Goal: Task Accomplishment & Management: Manage account settings

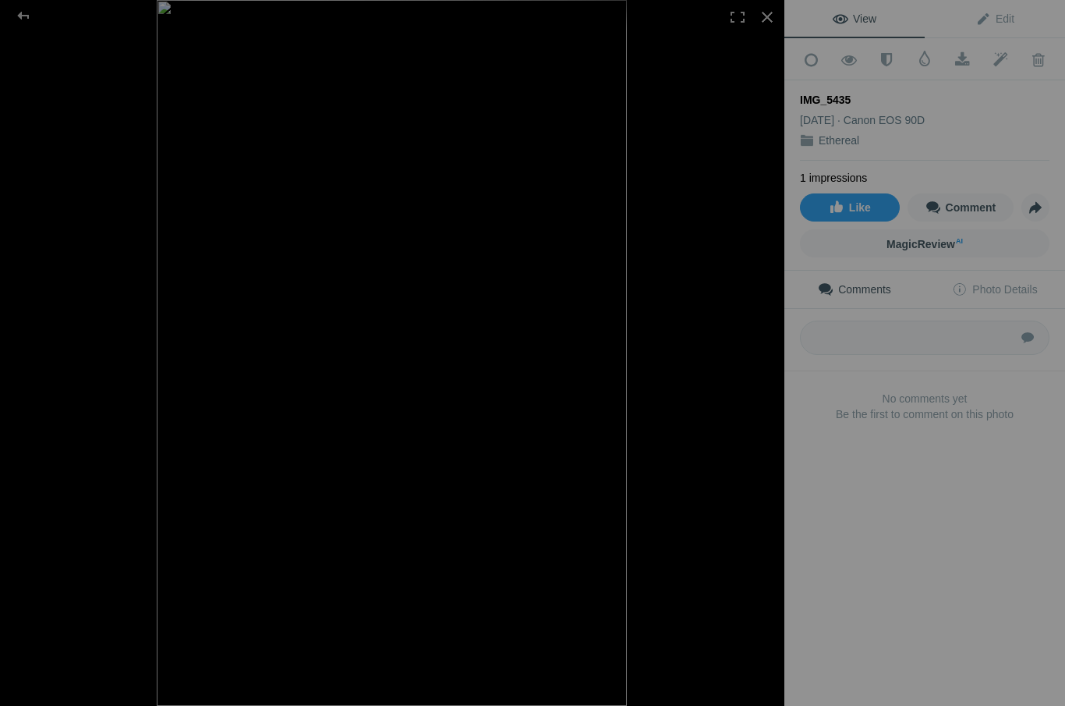
click at [1041, 64] on span at bounding box center [1038, 60] width 38 height 16
click at [950, 97] on div "IMG_5435" at bounding box center [925, 100] width 250 height 16
click at [766, 23] on div at bounding box center [767, 17] width 34 height 34
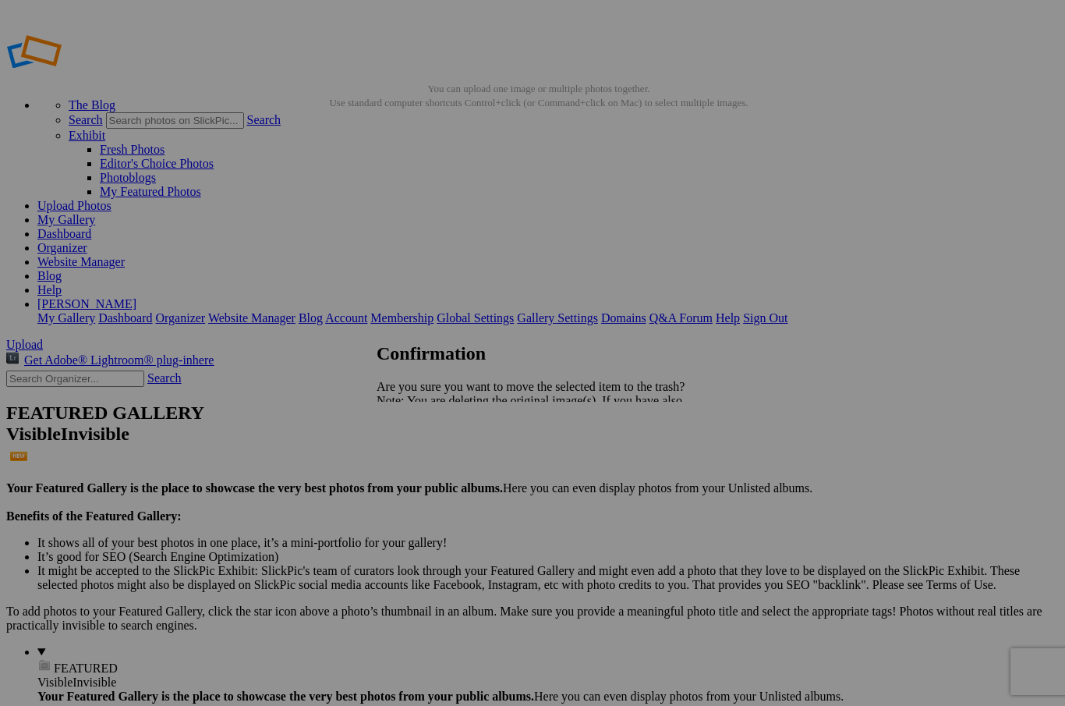
click at [429, 459] on span "Yes" at bounding box center [420, 454] width 18 height 13
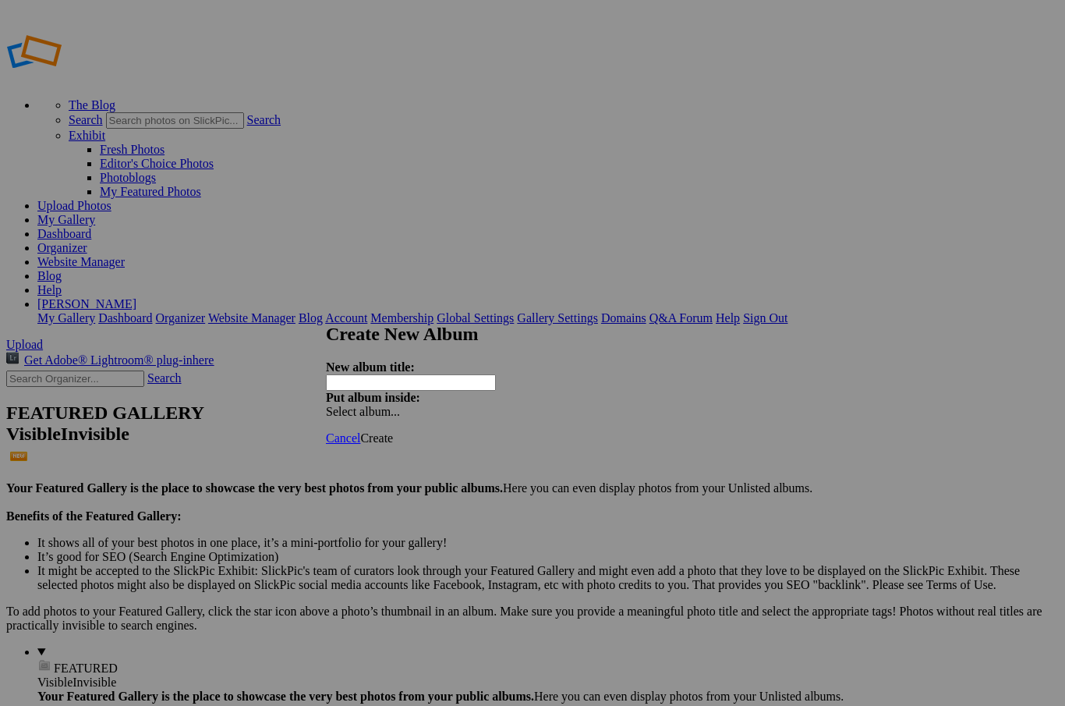
click at [434, 374] on input "text" at bounding box center [411, 382] width 170 height 16
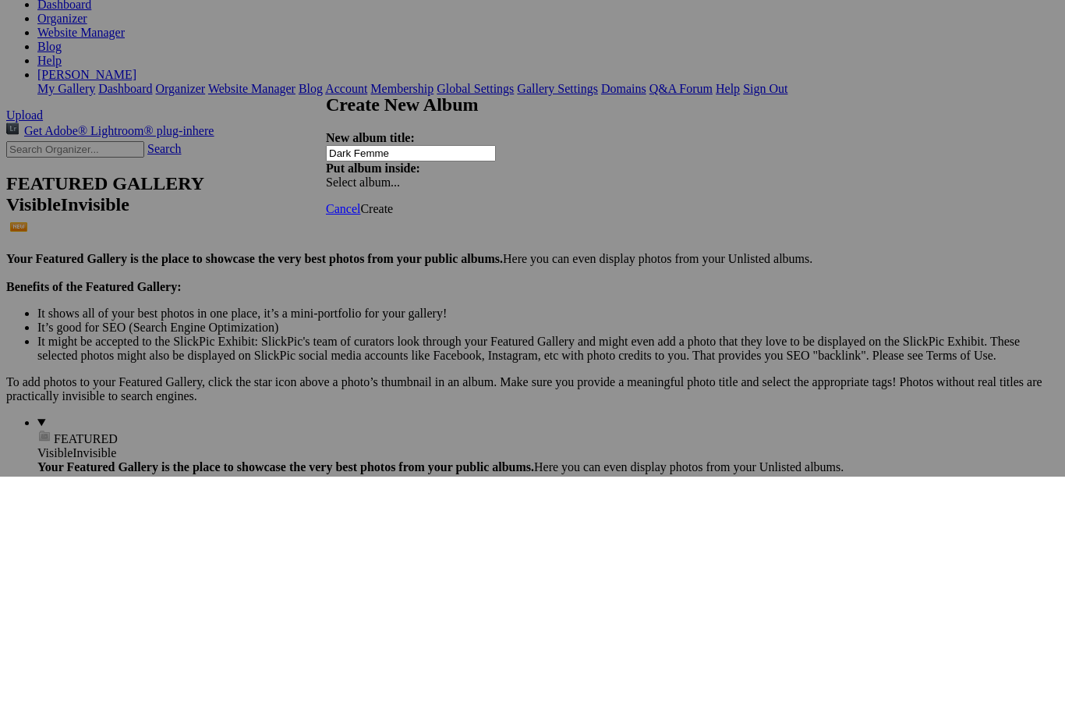
type input "Dark Femme"
click at [490, 405] on div "Select album..." at bounding box center [408, 412] width 164 height 14
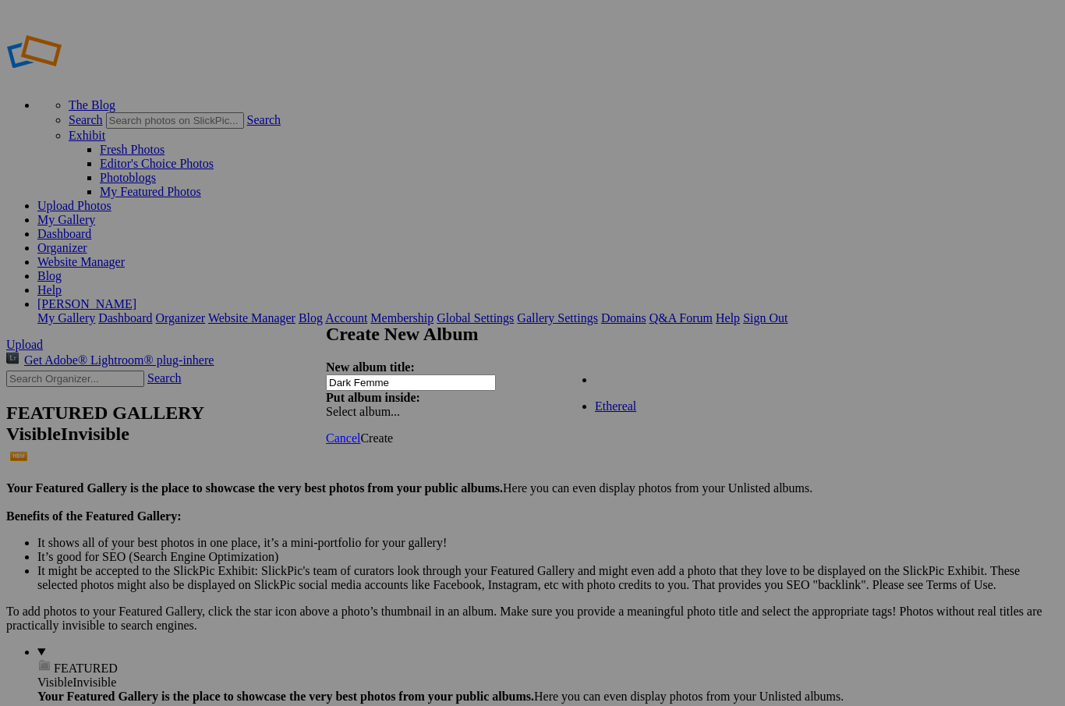
click at [635, 377] on div "My Albums Ethereal" at bounding box center [652, 371] width 177 height 22
click at [393, 431] on span "Create" at bounding box center [376, 437] width 33 height 13
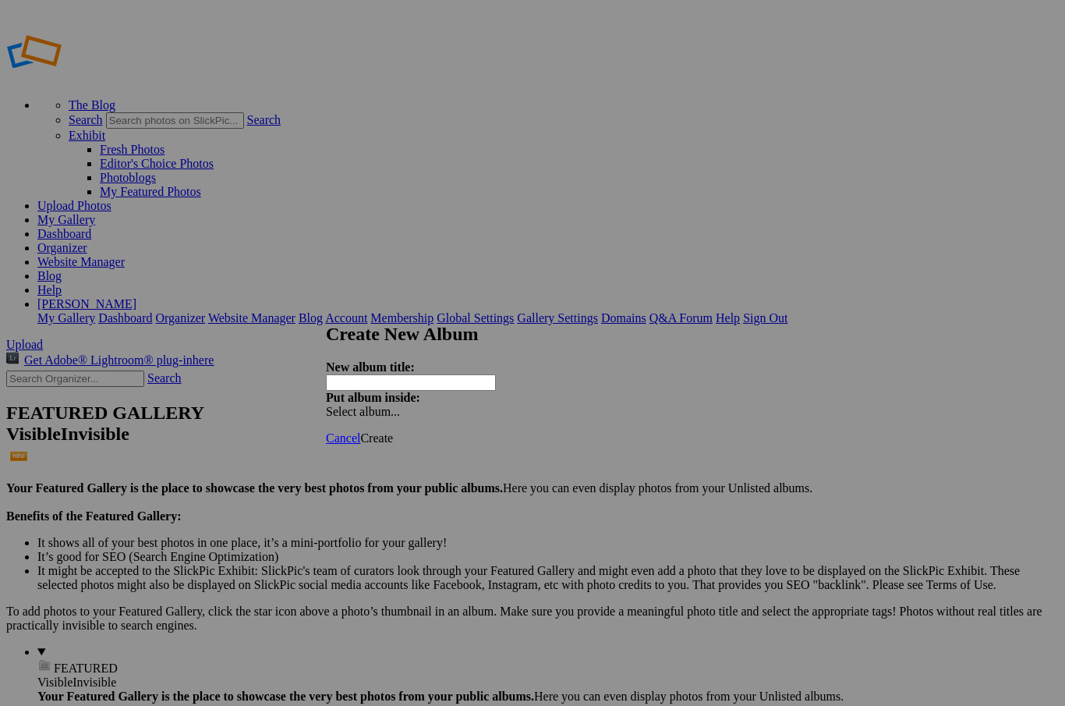
click at [420, 380] on input "text" at bounding box center [411, 382] width 170 height 16
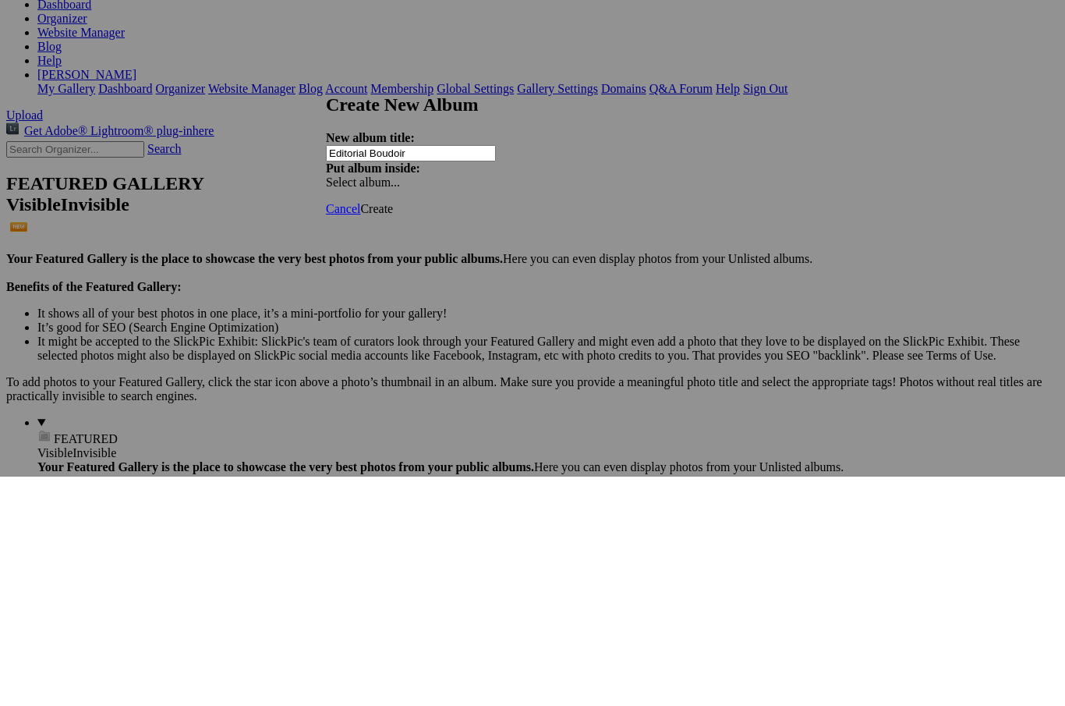
type input "Editorial Boudoir"
click at [393, 431] on span "Create" at bounding box center [376, 437] width 33 height 13
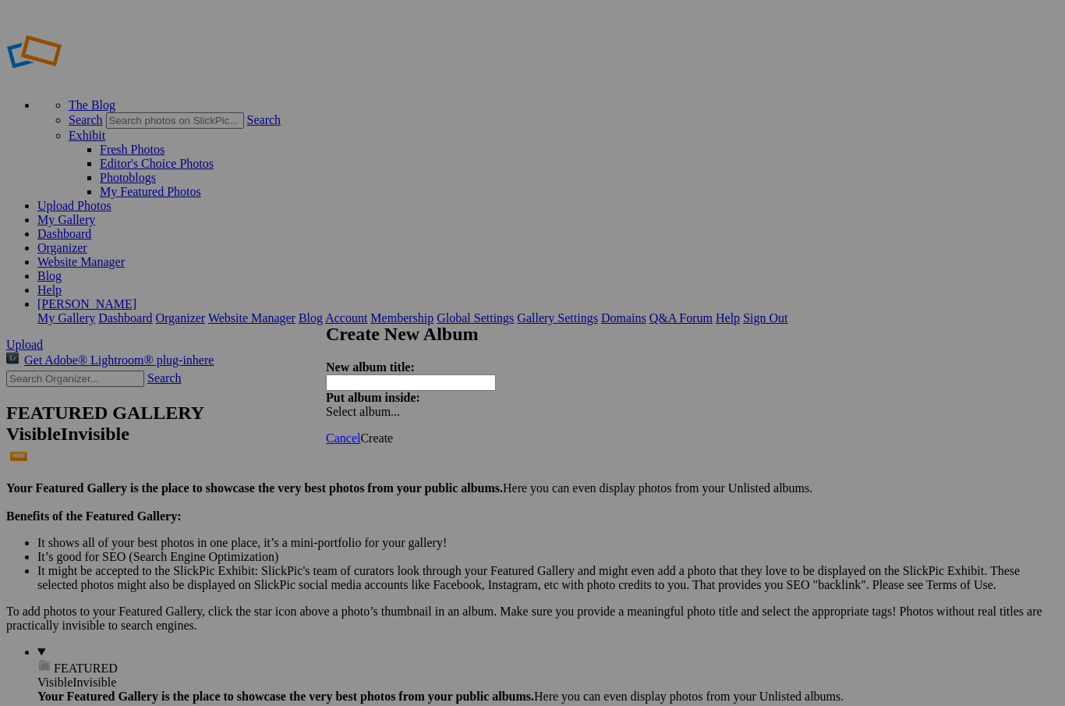
click at [409, 377] on input "text" at bounding box center [411, 382] width 170 height 16
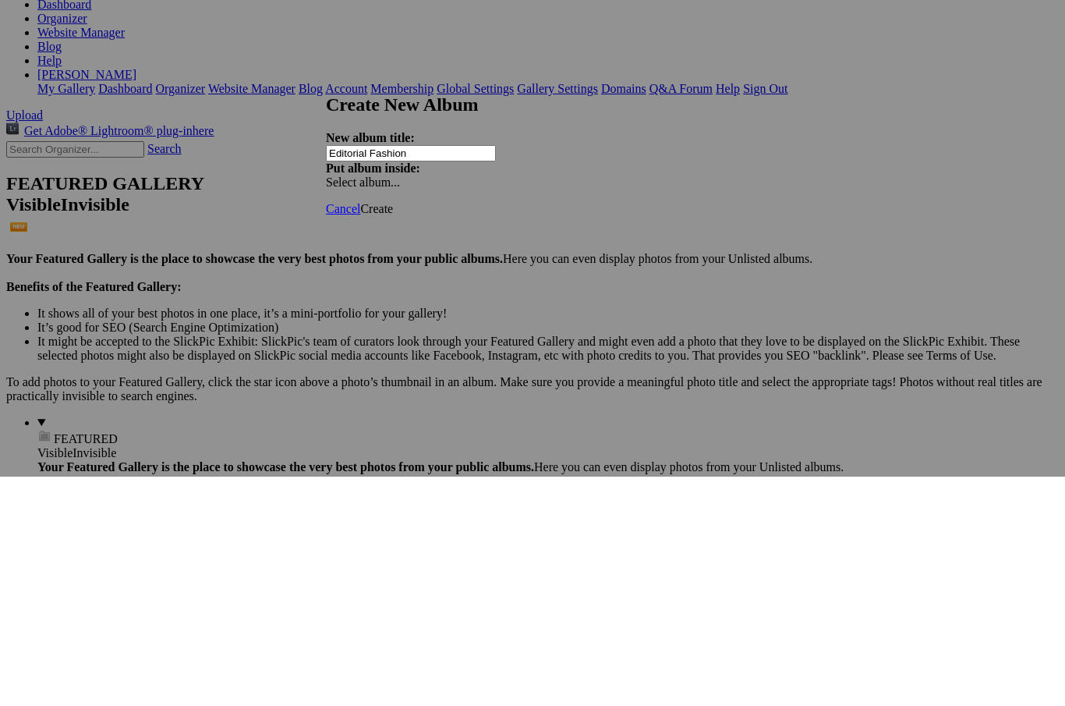
type input "Editorial Fashion"
click at [393, 431] on span "Create" at bounding box center [376, 437] width 33 height 13
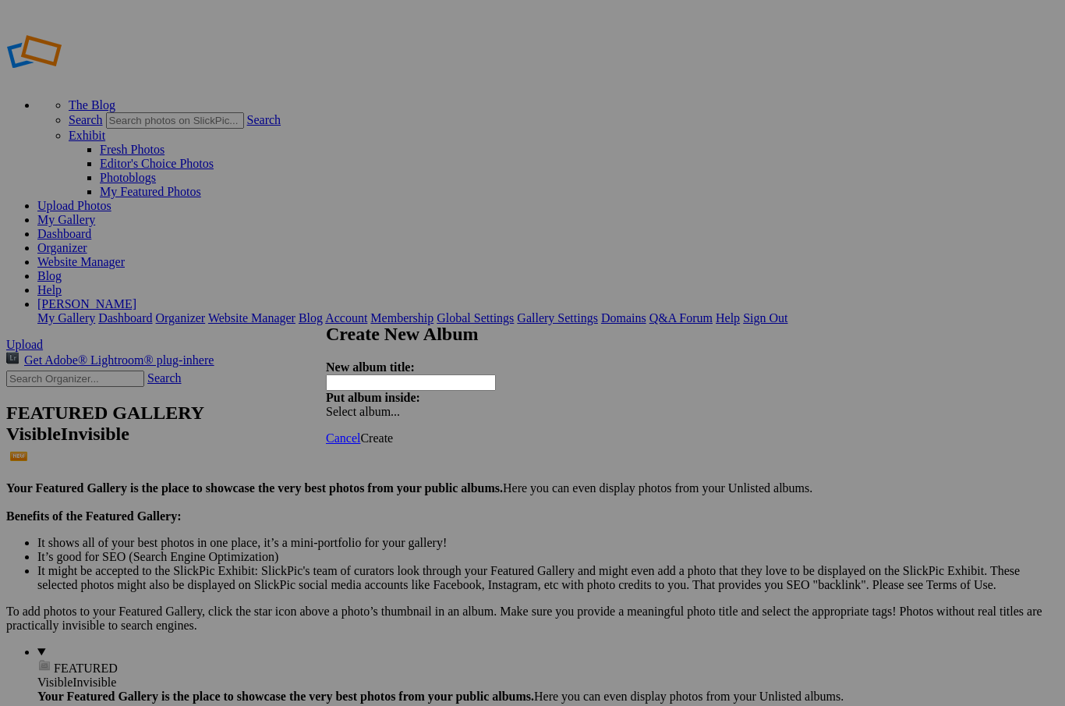
click at [432, 374] on input "text" at bounding box center [411, 382] width 170 height 16
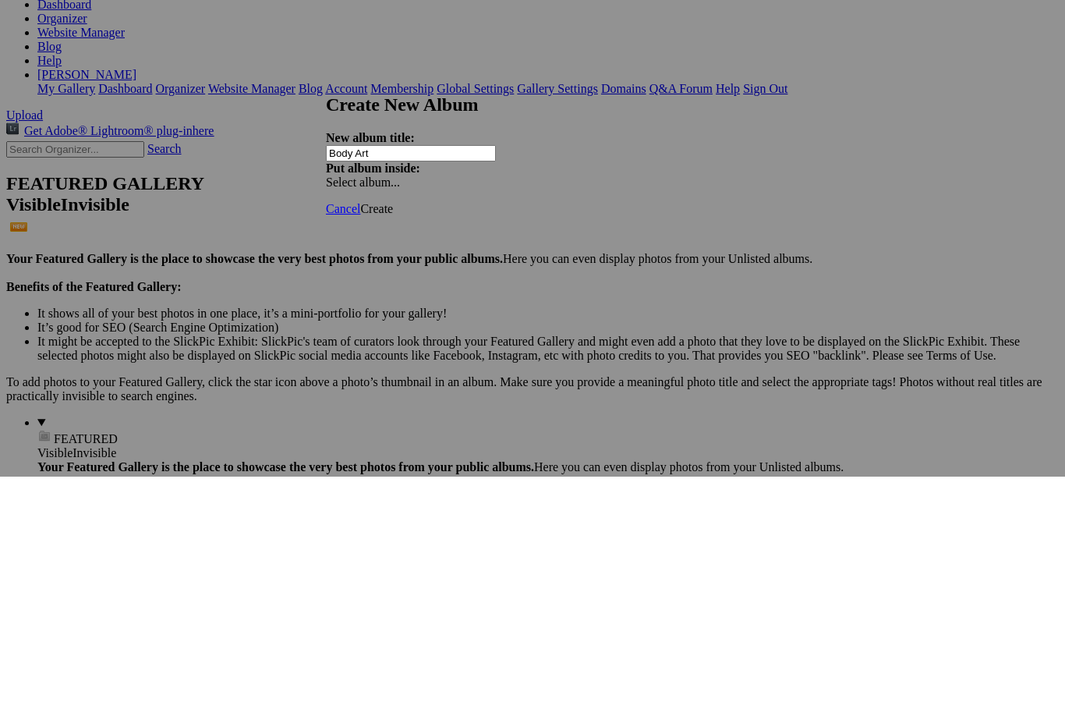
type input "Body Art"
click at [393, 431] on link "Create" at bounding box center [376, 437] width 33 height 13
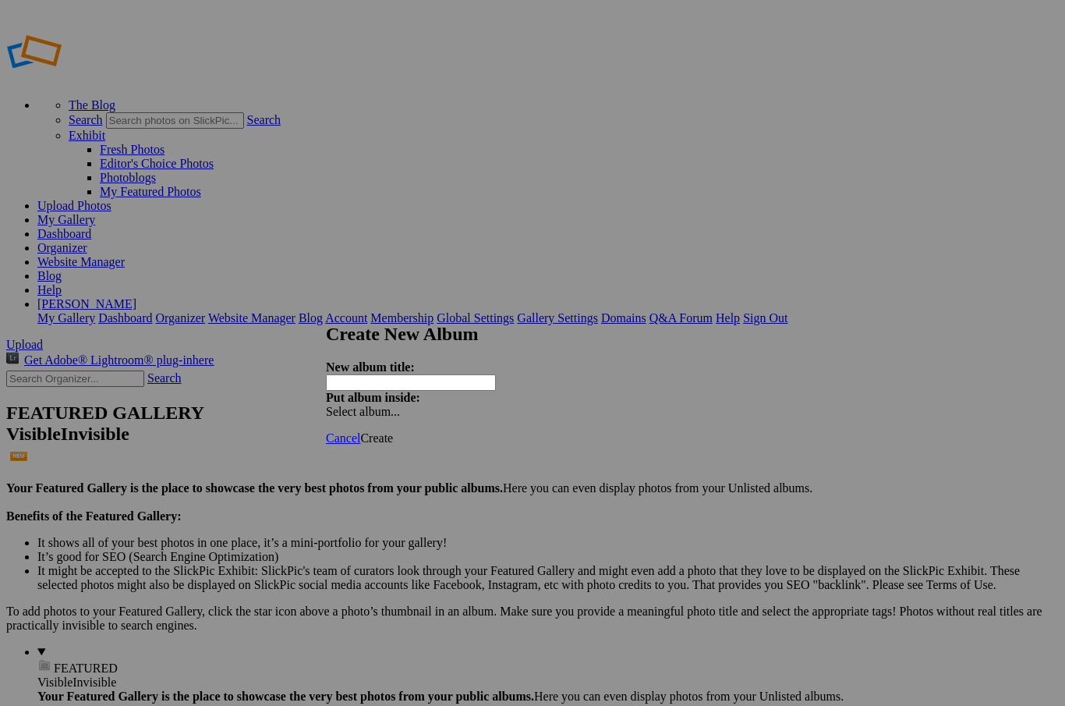
click at [439, 377] on input "text" at bounding box center [411, 382] width 170 height 16
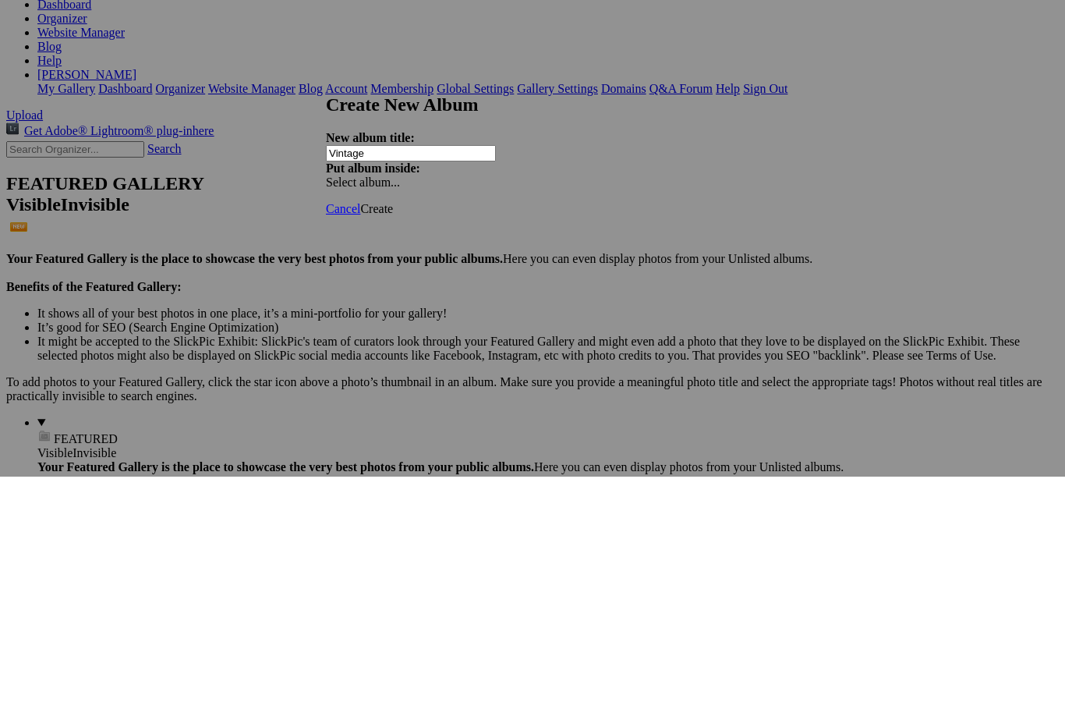
type input "Vintage"
click at [393, 431] on span "Create" at bounding box center [376, 437] width 33 height 13
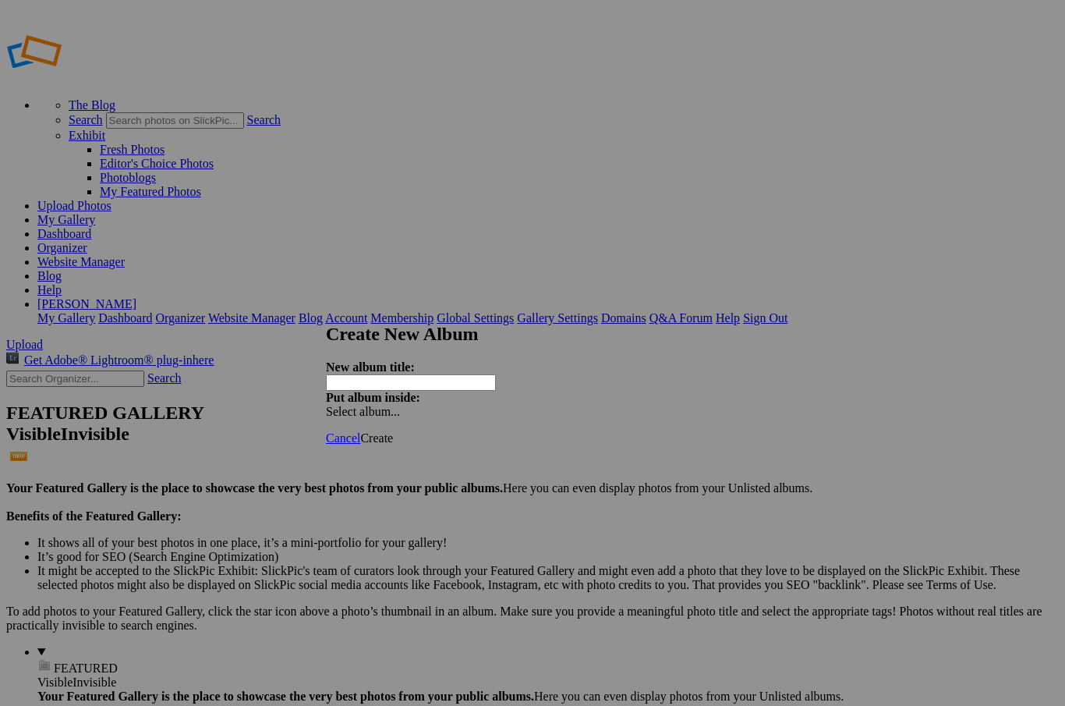
click at [432, 374] on input "text" at bounding box center [411, 382] width 170 height 16
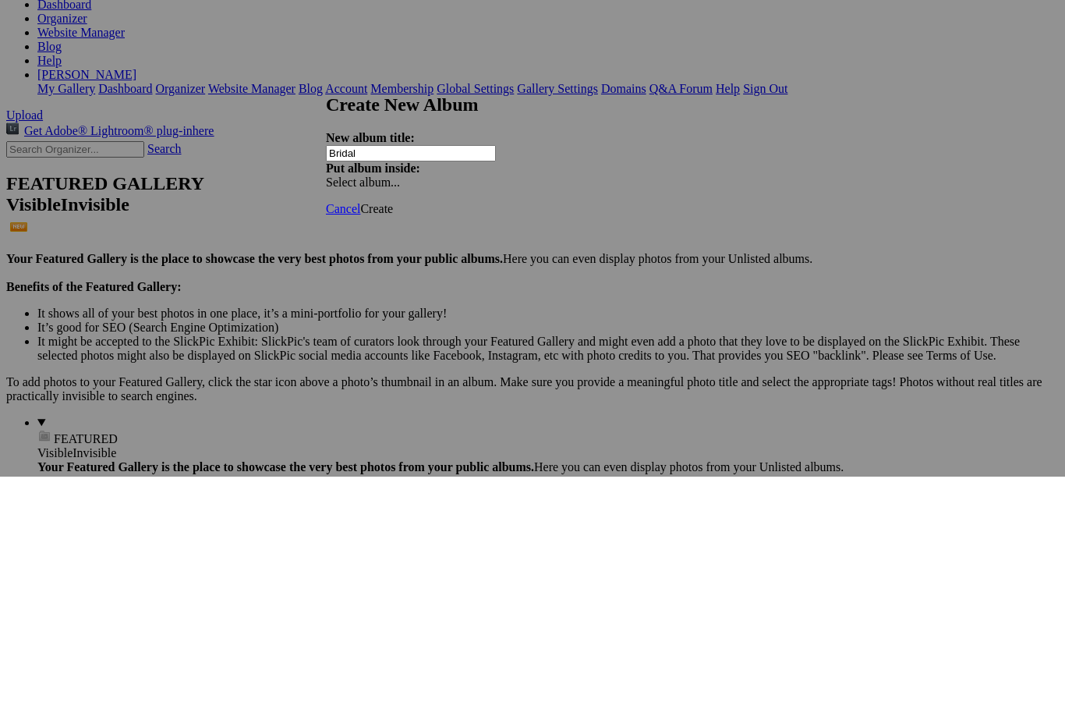
type input "Bridal"
click at [393, 431] on span "Create" at bounding box center [376, 437] width 33 height 13
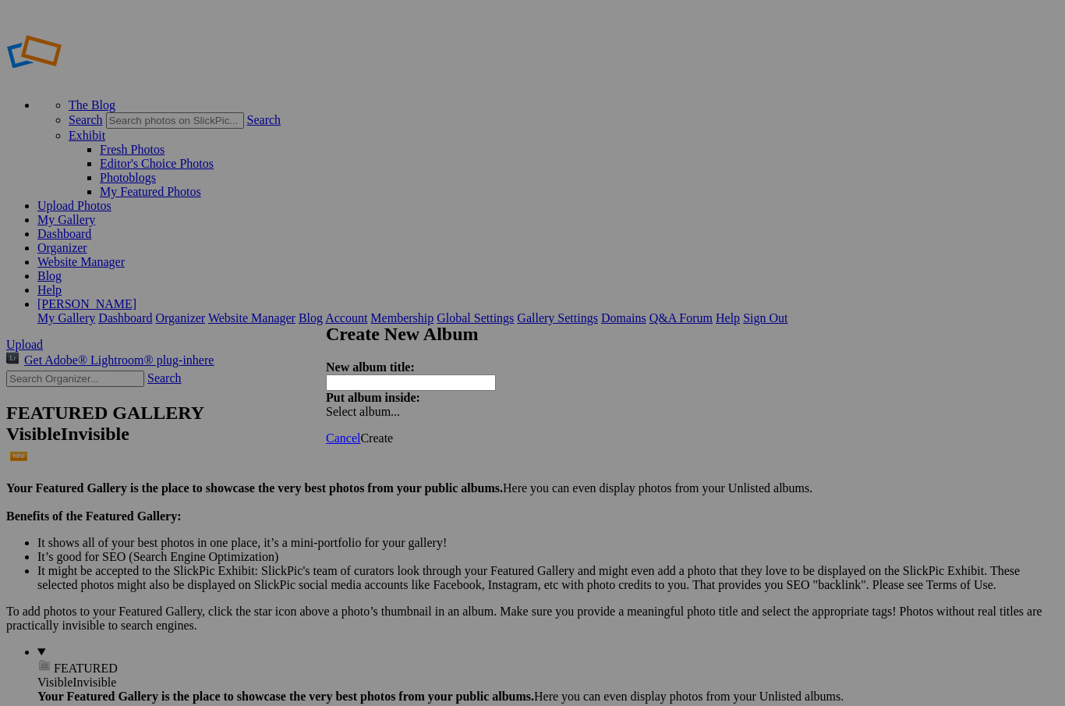
click at [462, 377] on input "text" at bounding box center [411, 382] width 170 height 16
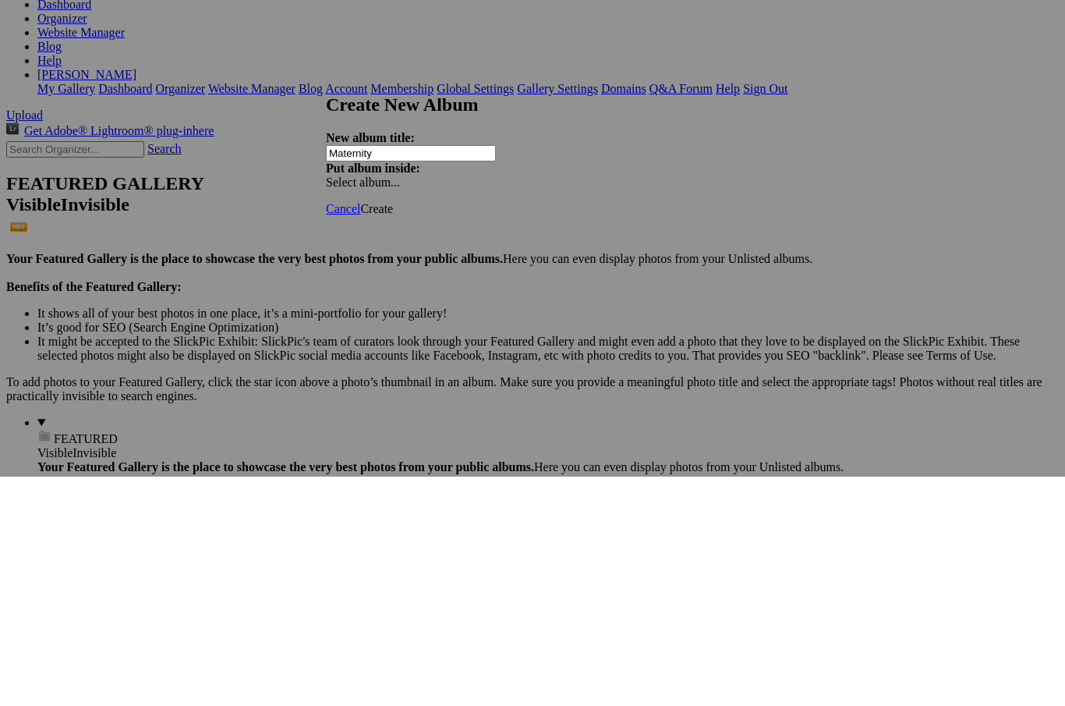
type input "Maternity"
click at [393, 431] on span "Create" at bounding box center [376, 437] width 33 height 13
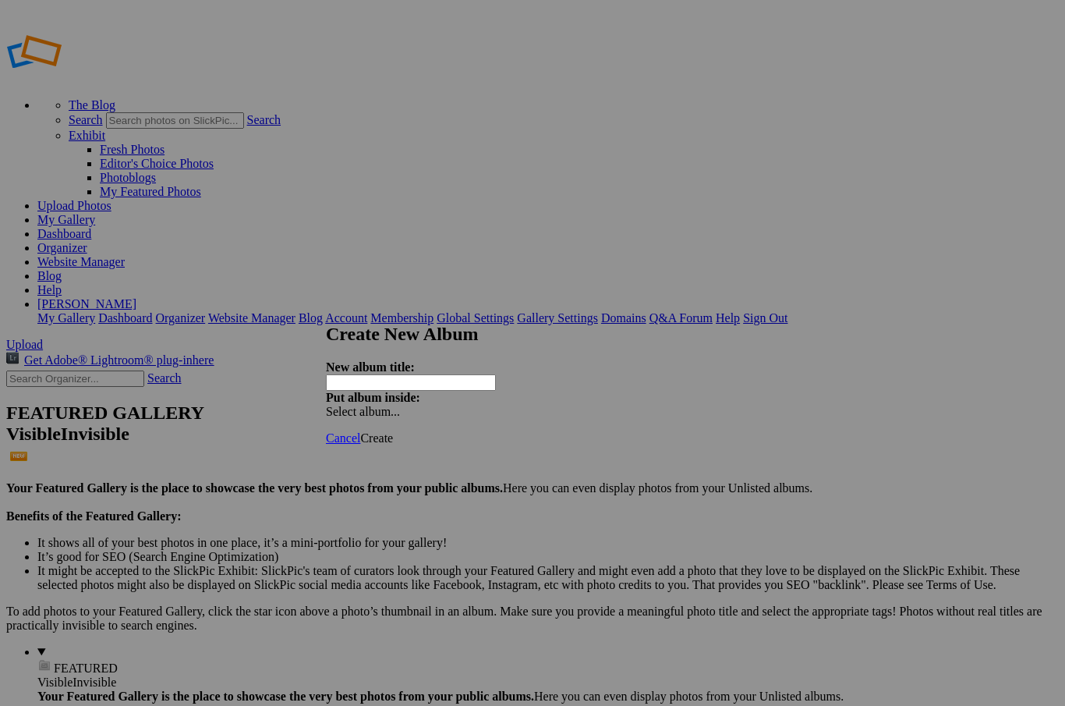
click at [413, 378] on input "text" at bounding box center [411, 382] width 170 height 16
click at [441, 377] on input "text" at bounding box center [411, 382] width 170 height 16
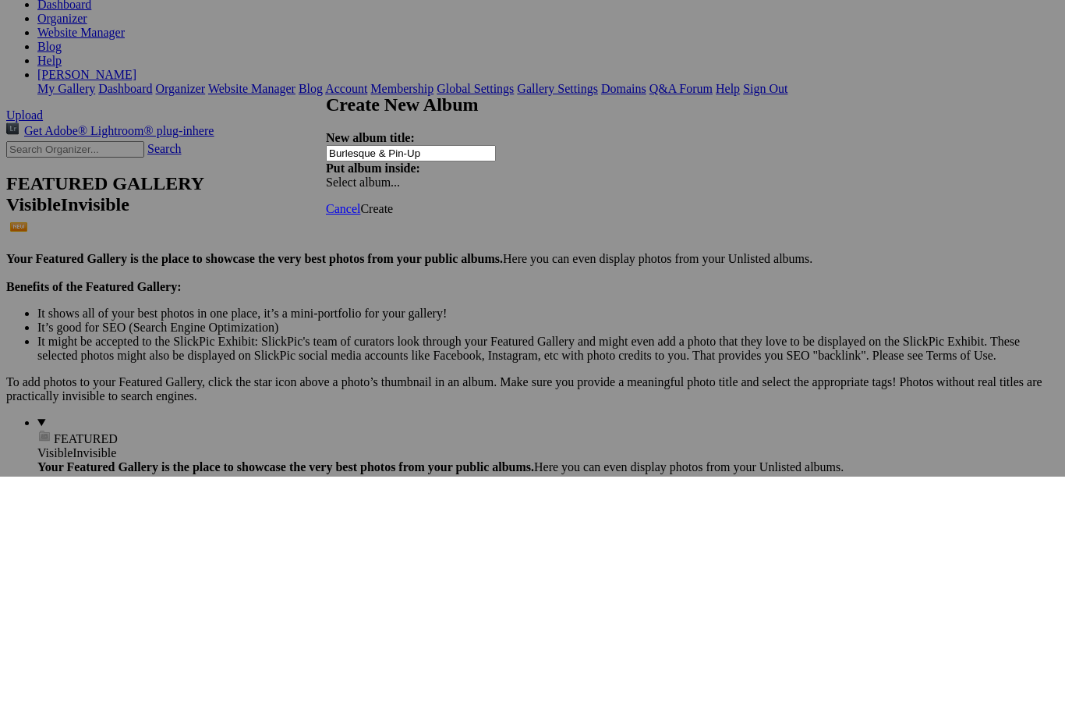
type input "Burlesque & Pin-Up"
click at [393, 431] on span "Create" at bounding box center [376, 437] width 33 height 13
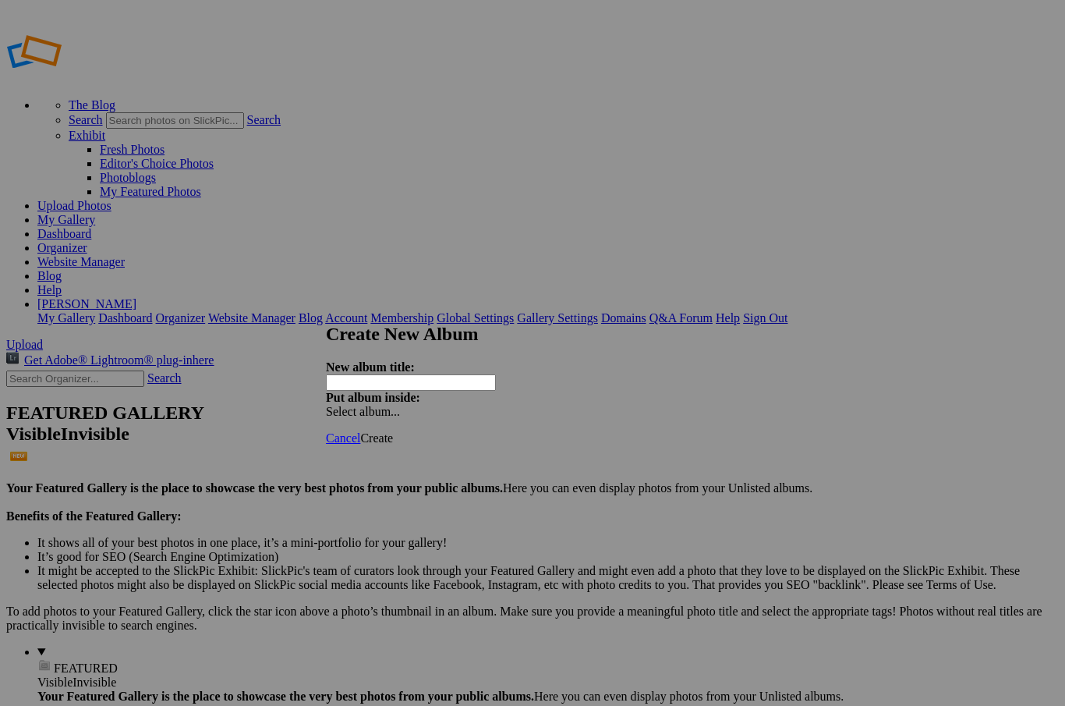
click at [437, 378] on input "text" at bounding box center [411, 382] width 170 height 16
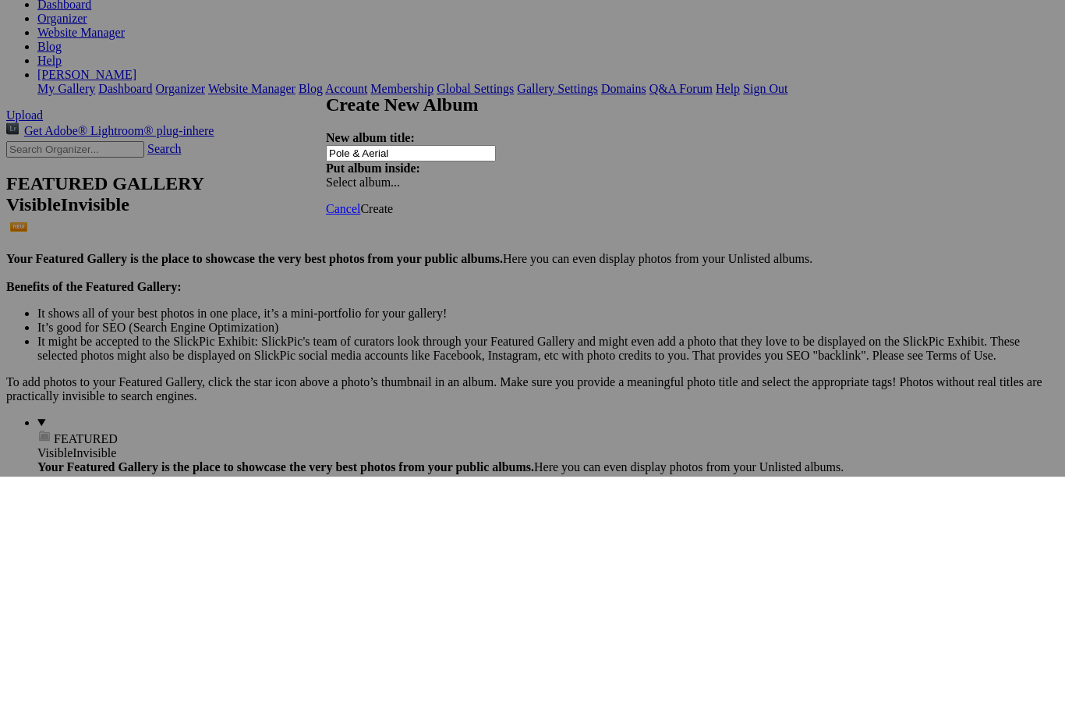
type input "Pole & Aerial"
click at [393, 431] on span "Create" at bounding box center [376, 437] width 33 height 13
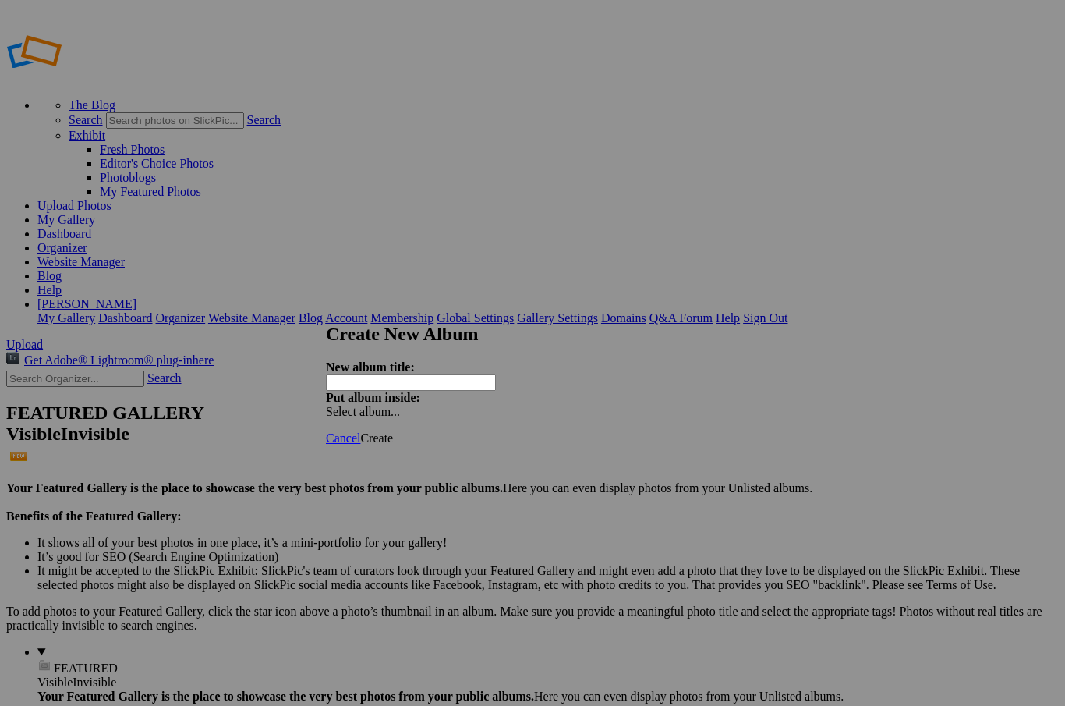
click at [420, 380] on input "text" at bounding box center [411, 382] width 170 height 16
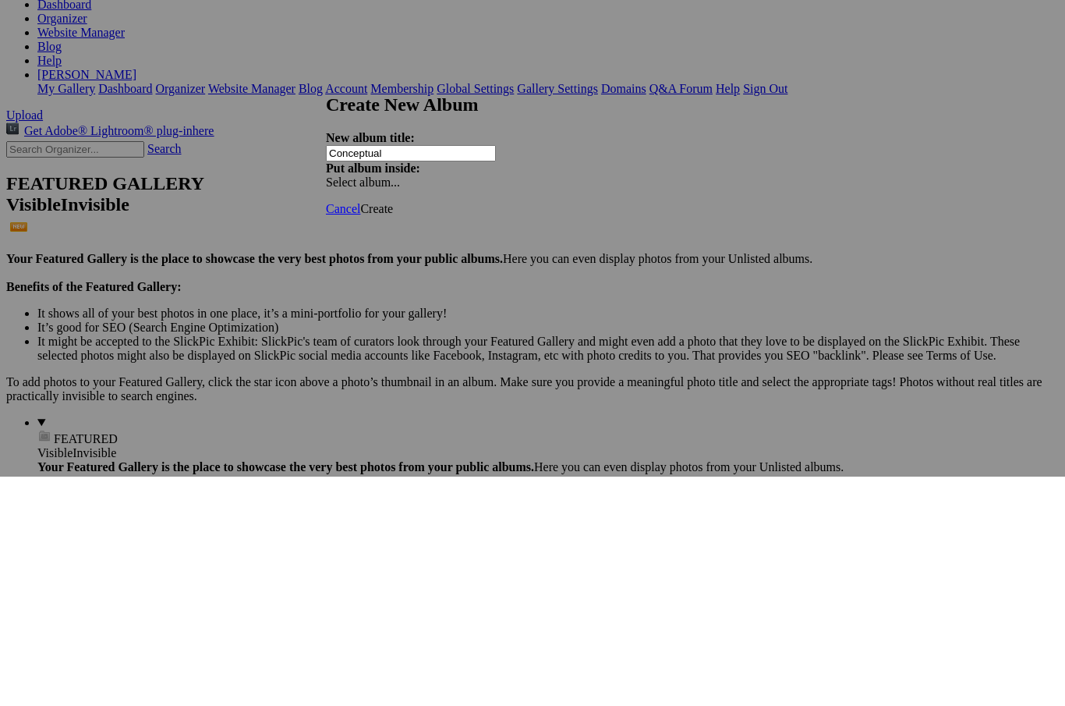
type input "Conceptual"
click at [393, 431] on span "Create" at bounding box center [376, 437] width 33 height 13
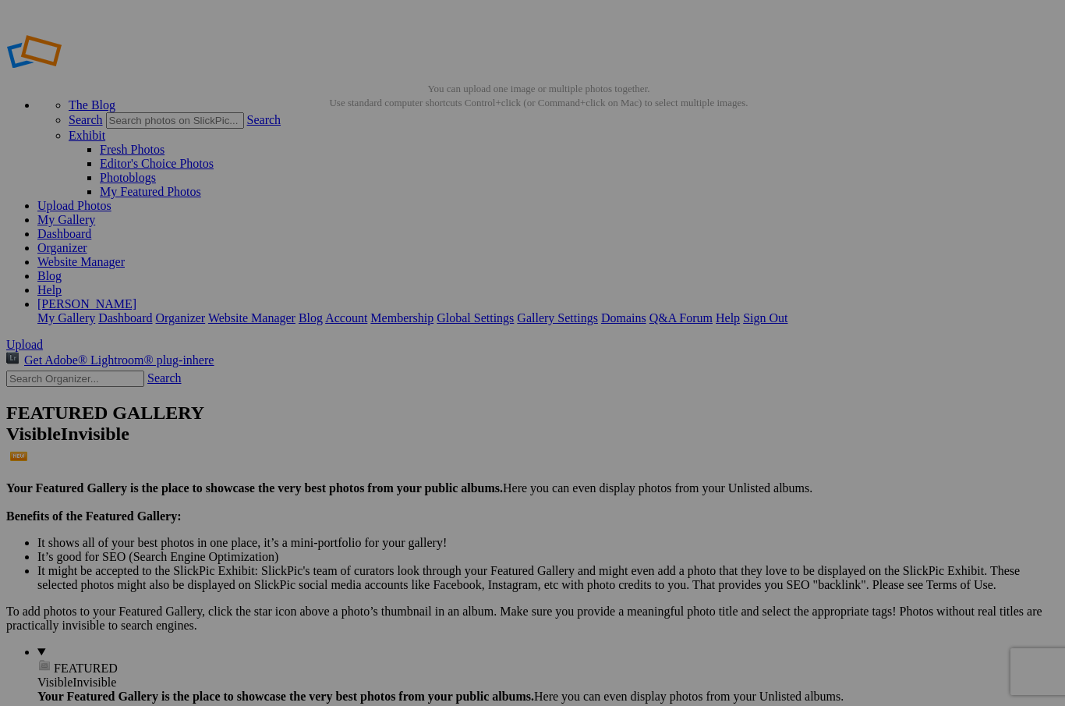
type input "Conceptual & Fantasy"
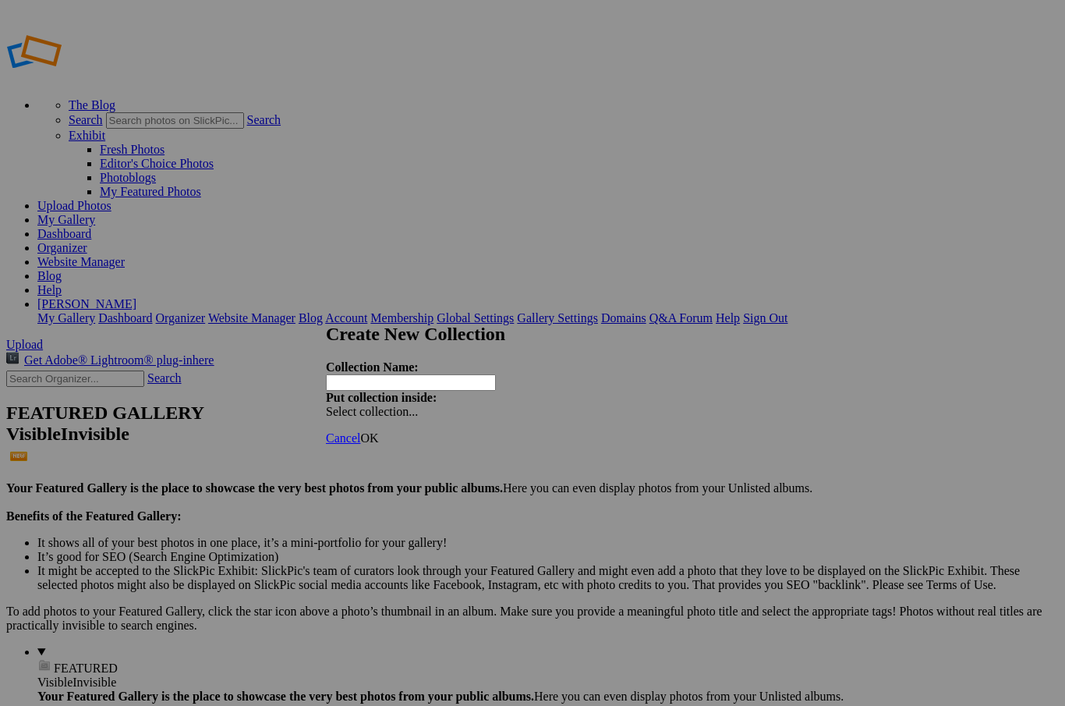
click at [418, 405] on span "Select collection..." at bounding box center [372, 411] width 92 height 13
click at [499, 522] on div at bounding box center [532, 353] width 1065 height 706
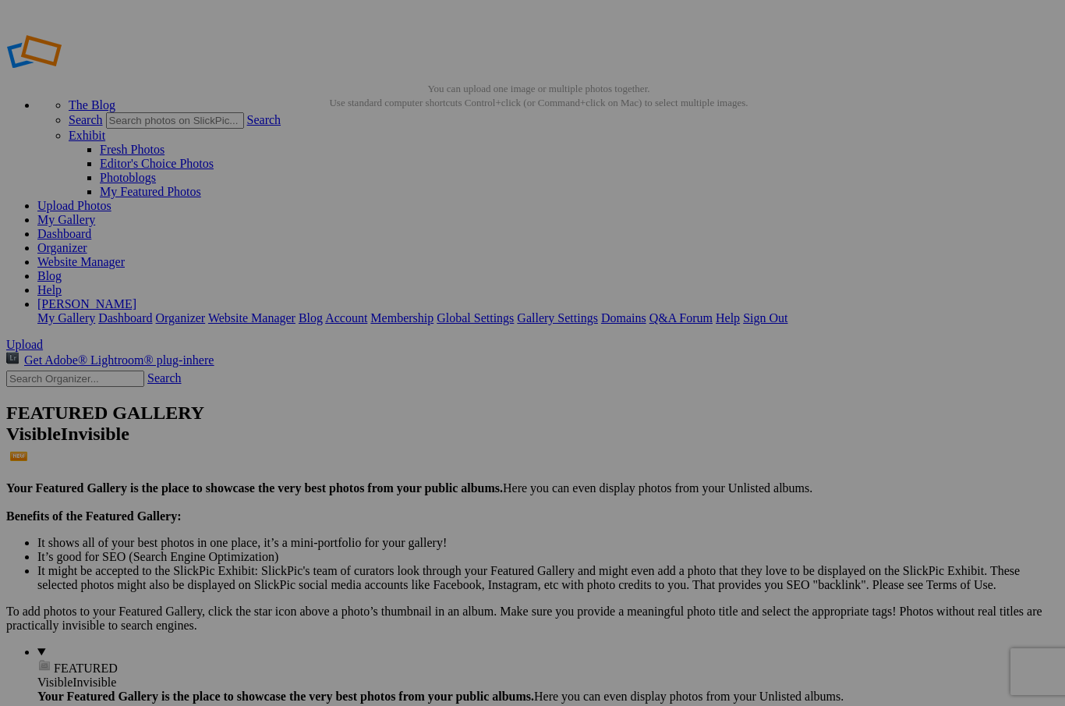
type input "Modern Vintage"
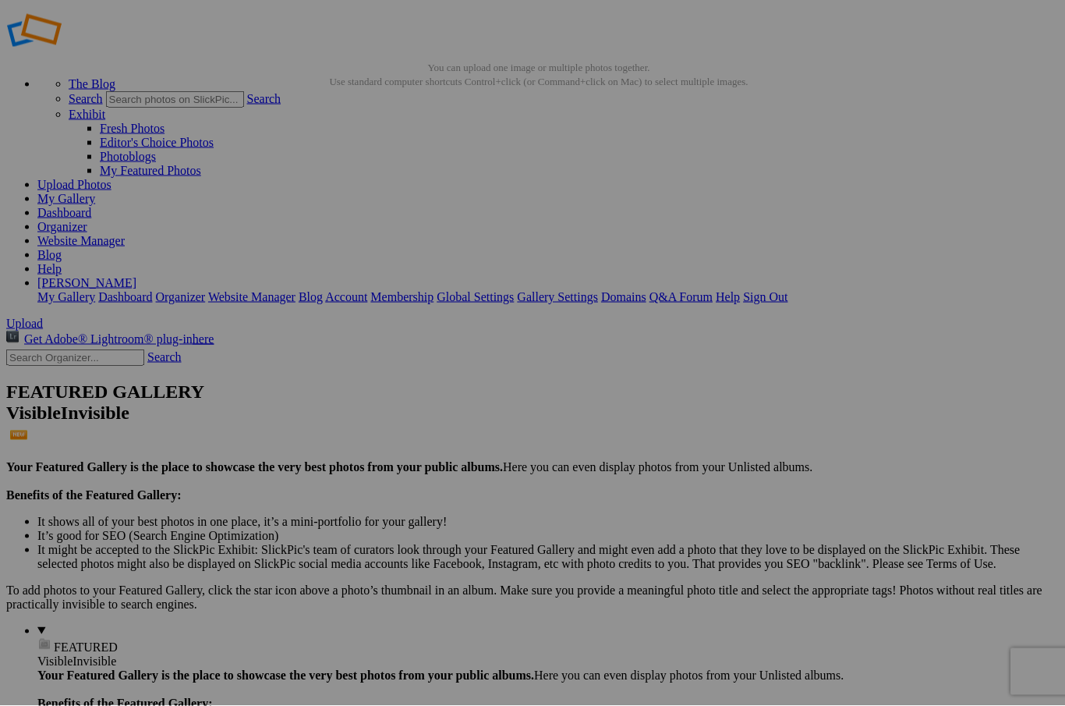
scroll to position [22, 0]
